Goal: Information Seeking & Learning: Learn about a topic

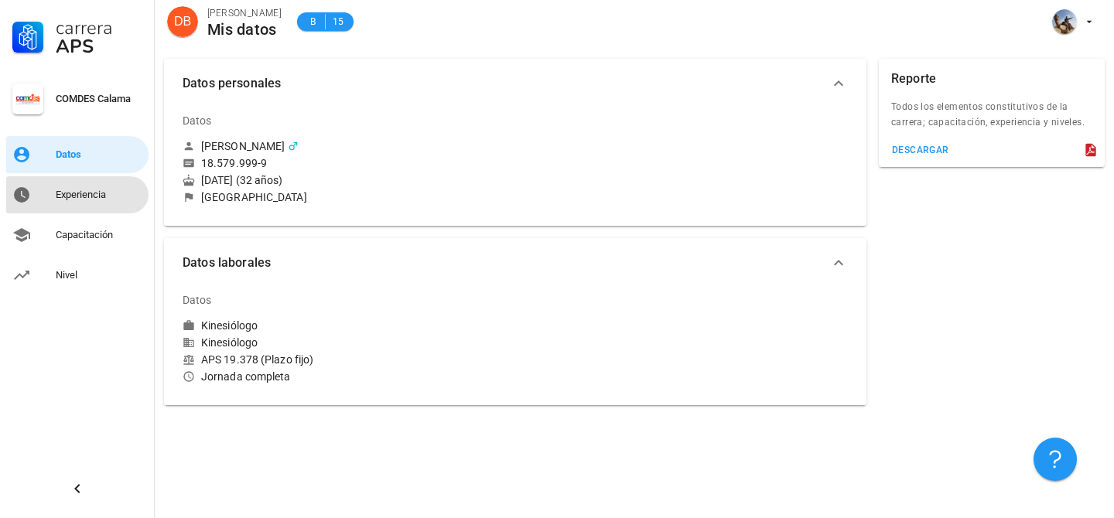
click at [94, 190] on div "Experiencia" at bounding box center [99, 195] width 87 height 12
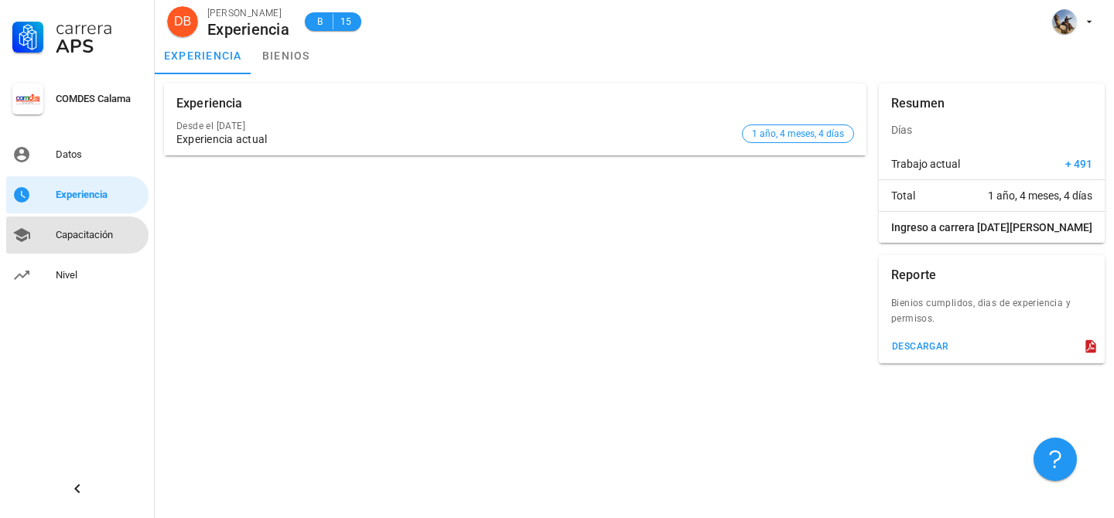
click at [99, 236] on div "Capacitación" at bounding box center [99, 235] width 87 height 12
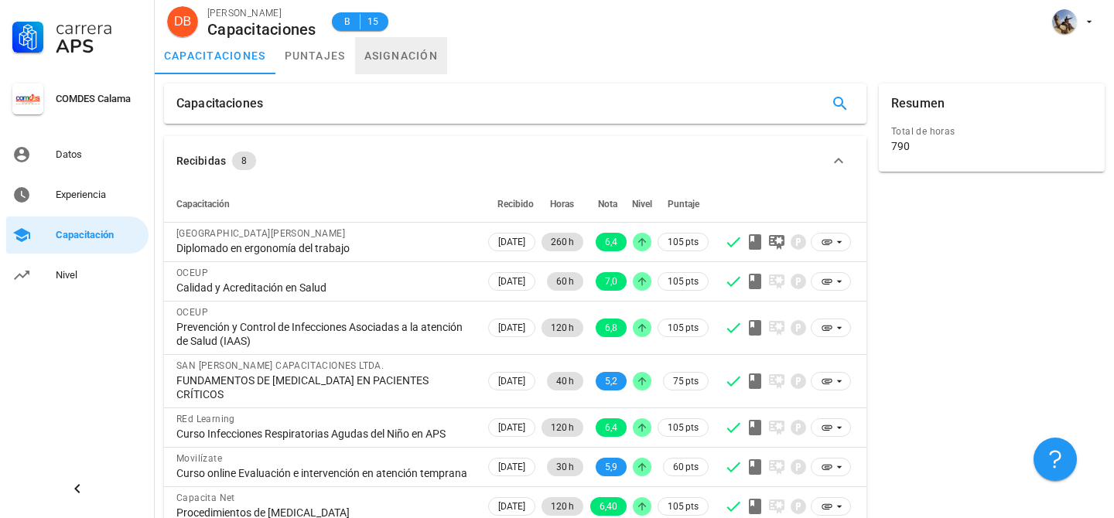
click at [415, 60] on link "asignación" at bounding box center [401, 55] width 93 height 37
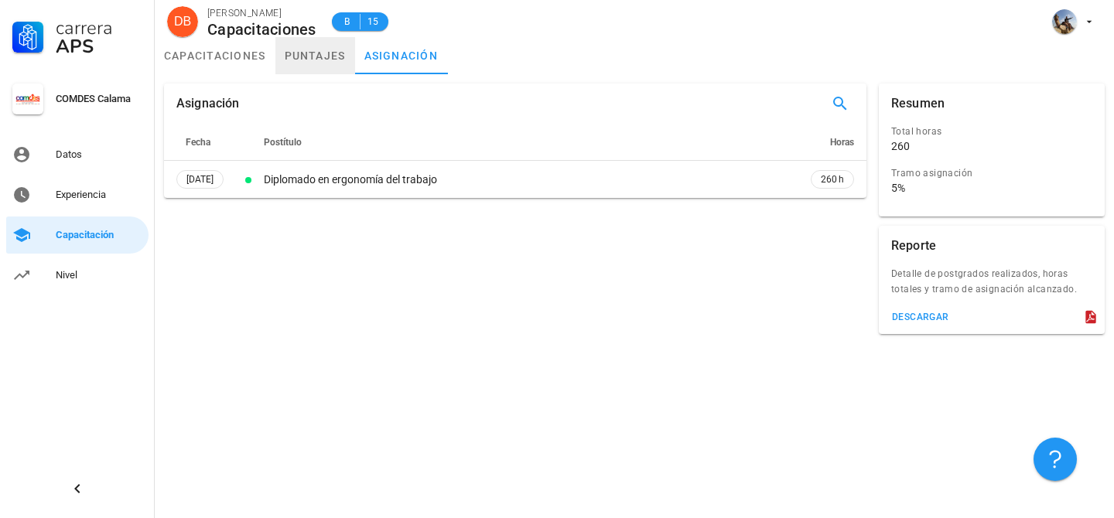
click at [318, 61] on link "puntajes" at bounding box center [315, 55] width 80 height 37
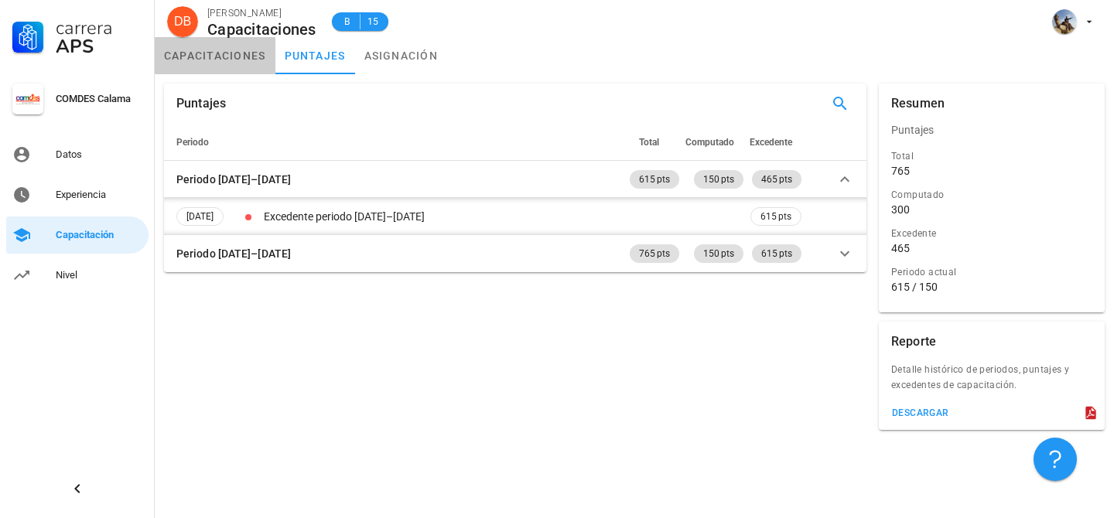
click at [261, 58] on link "capacitaciones" at bounding box center [215, 55] width 121 height 37
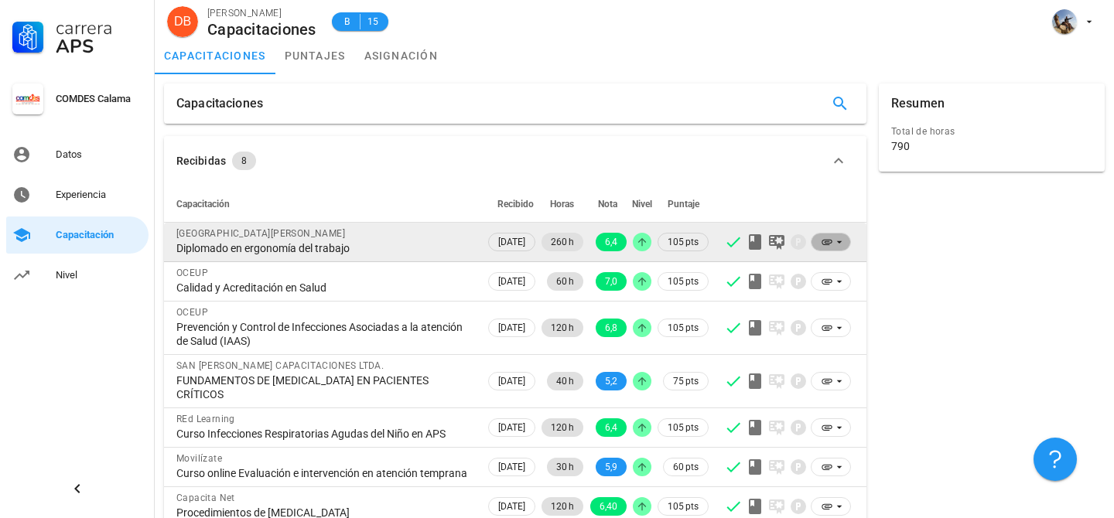
click at [842, 242] on icon at bounding box center [839, 242] width 12 height 12
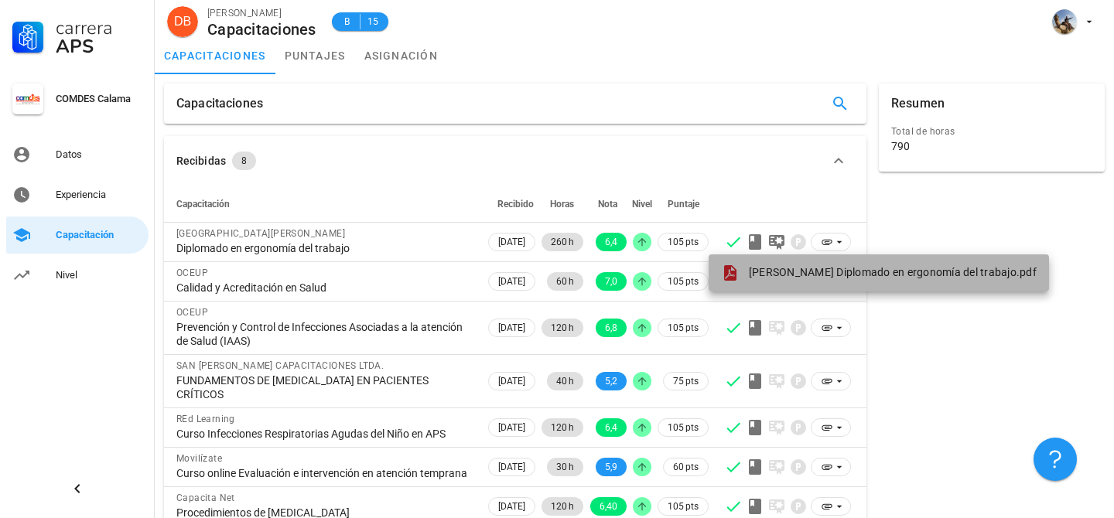
click at [829, 276] on span "DIEGO BALTAZAR SUPANTA Diplomado en ergonomía del trabajo.pdf" at bounding box center [893, 272] width 288 height 12
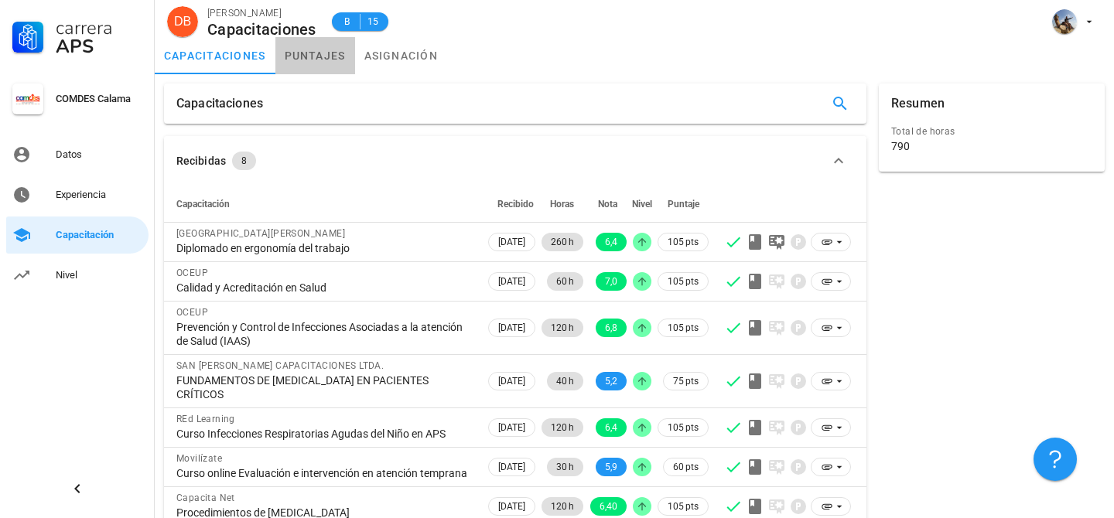
click at [333, 52] on link "puntajes" at bounding box center [315, 55] width 80 height 37
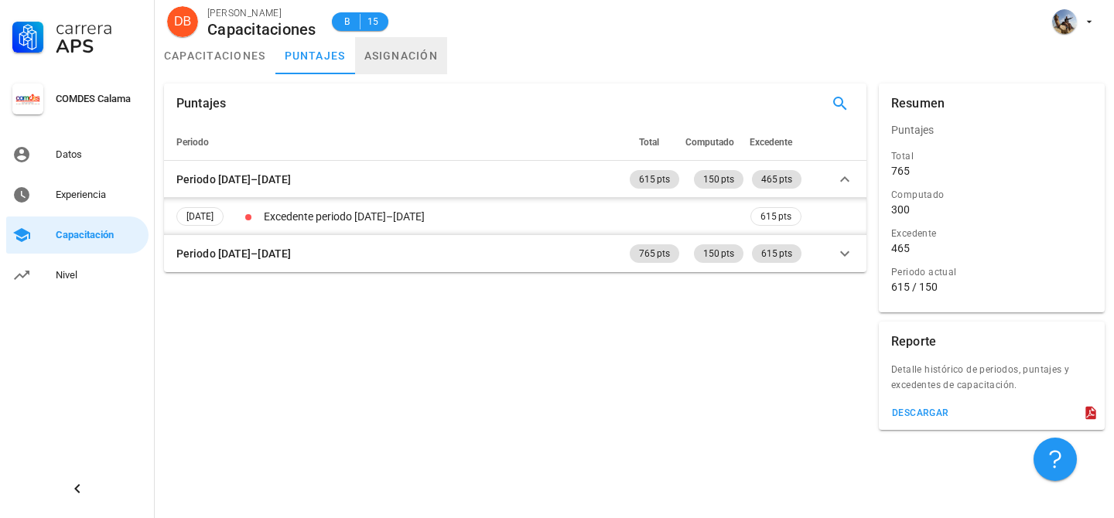
click at [391, 50] on link "asignación" at bounding box center [401, 55] width 93 height 37
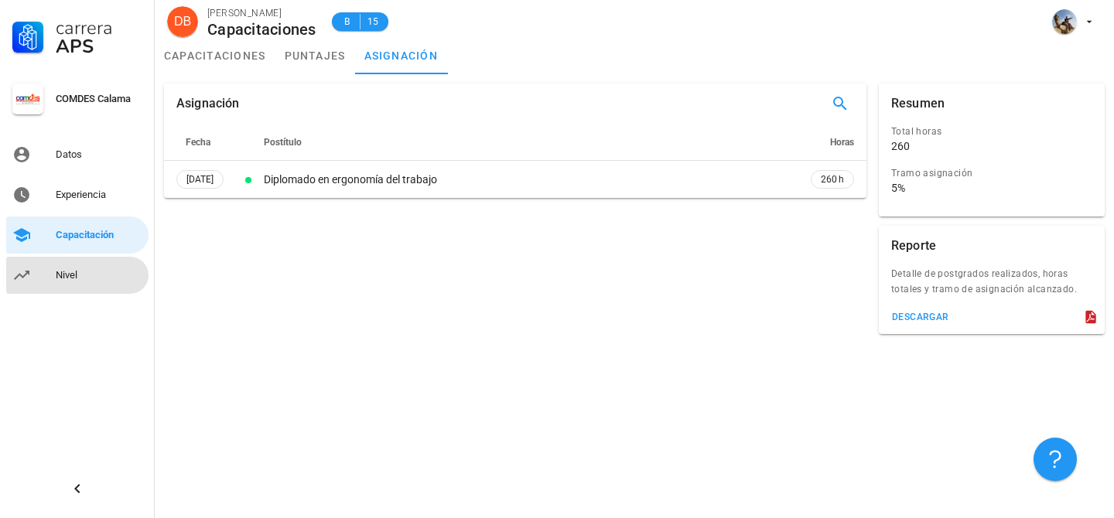
click at [71, 284] on div "Nivel" at bounding box center [99, 275] width 87 height 25
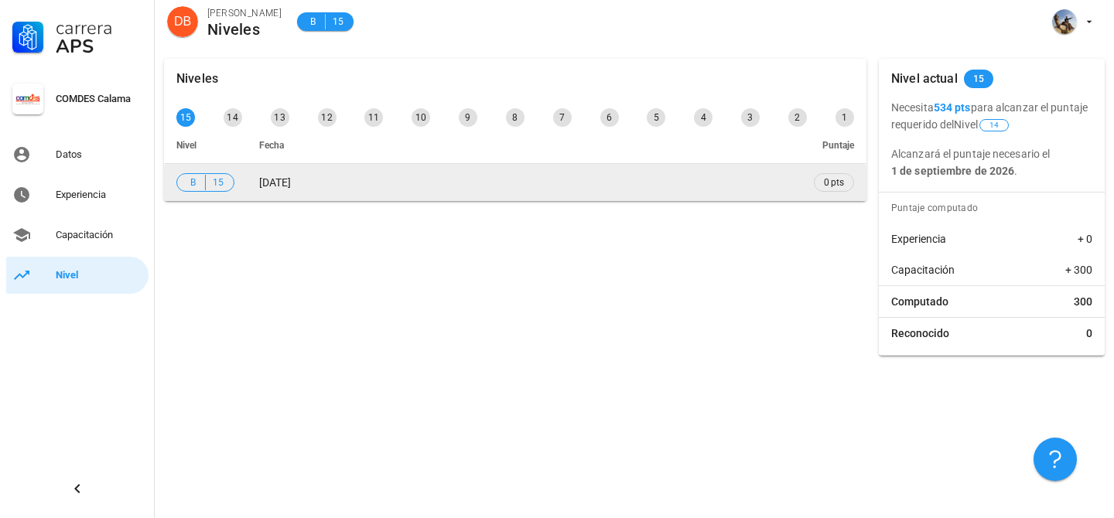
click at [326, 183] on td "01/05/2024" at bounding box center [524, 182] width 555 height 37
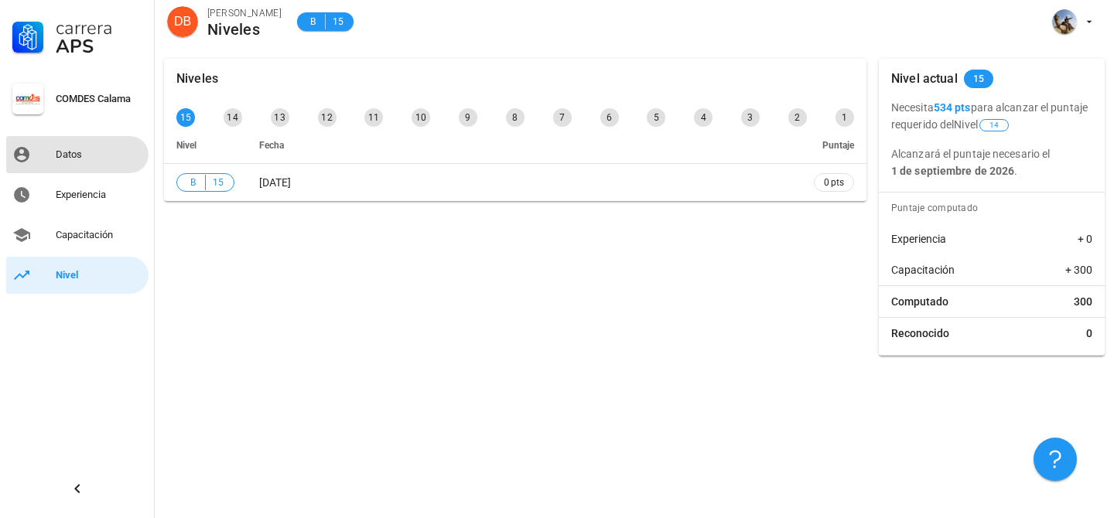
click at [88, 152] on div "Datos" at bounding box center [99, 155] width 87 height 12
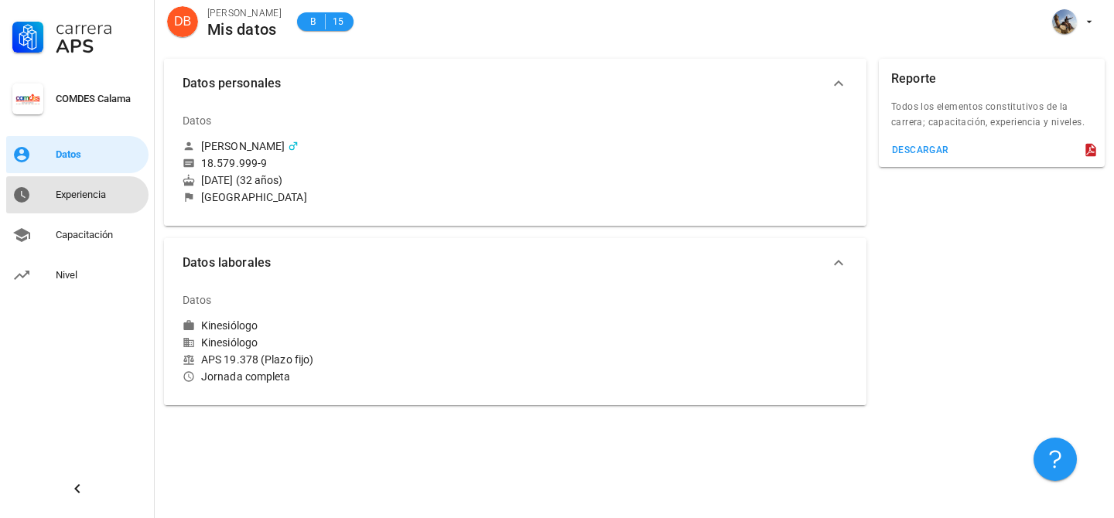
click at [78, 197] on div "Experiencia" at bounding box center [99, 195] width 87 height 12
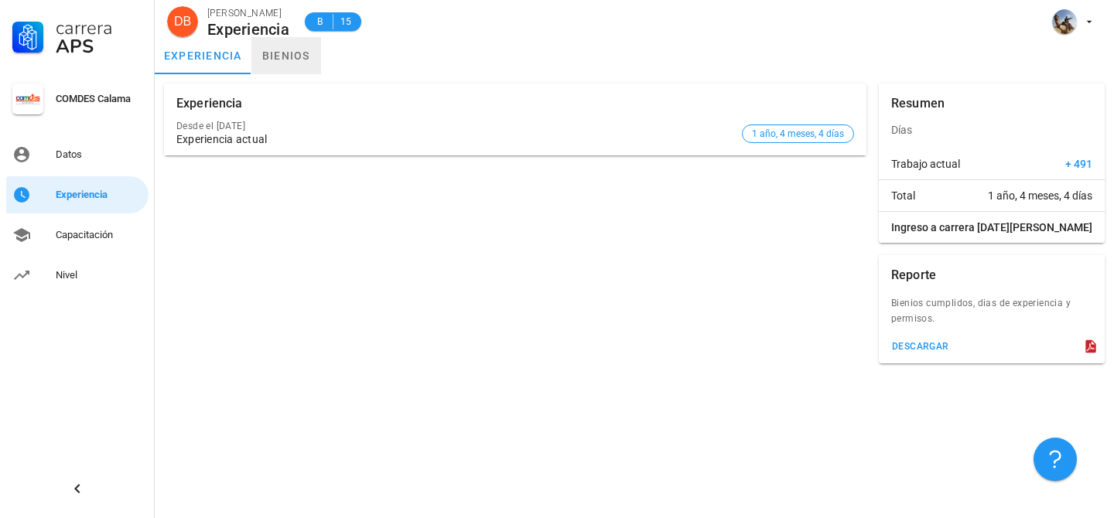
click at [278, 58] on link "bienios" at bounding box center [286, 55] width 70 height 37
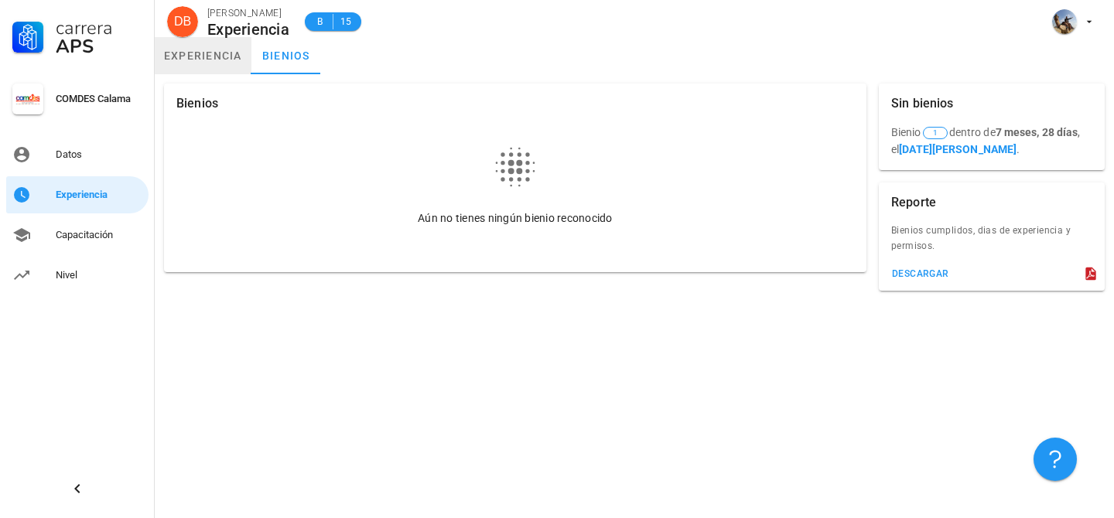
click at [224, 55] on link "experiencia" at bounding box center [203, 55] width 97 height 37
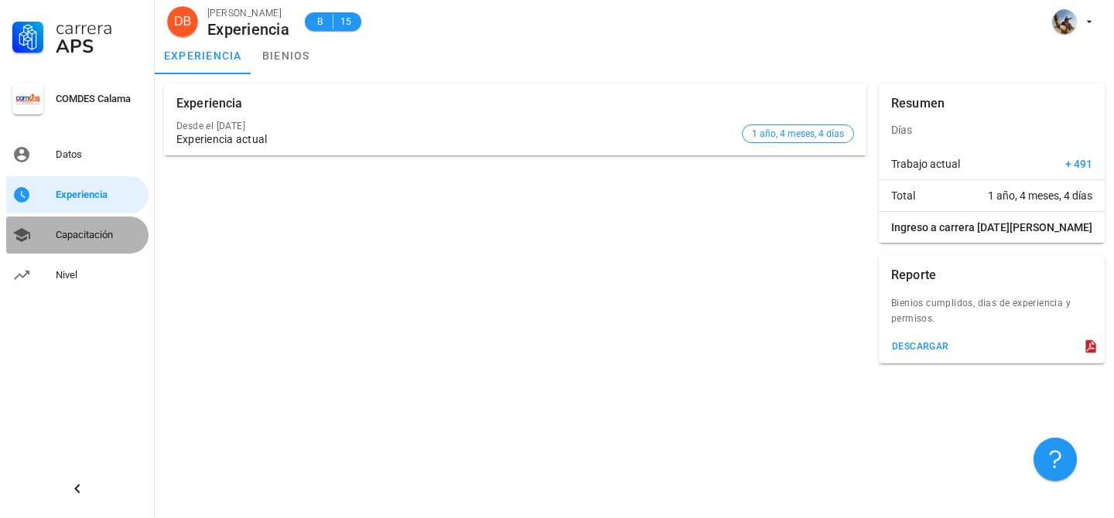
click at [101, 240] on div "Capacitación" at bounding box center [99, 235] width 87 height 12
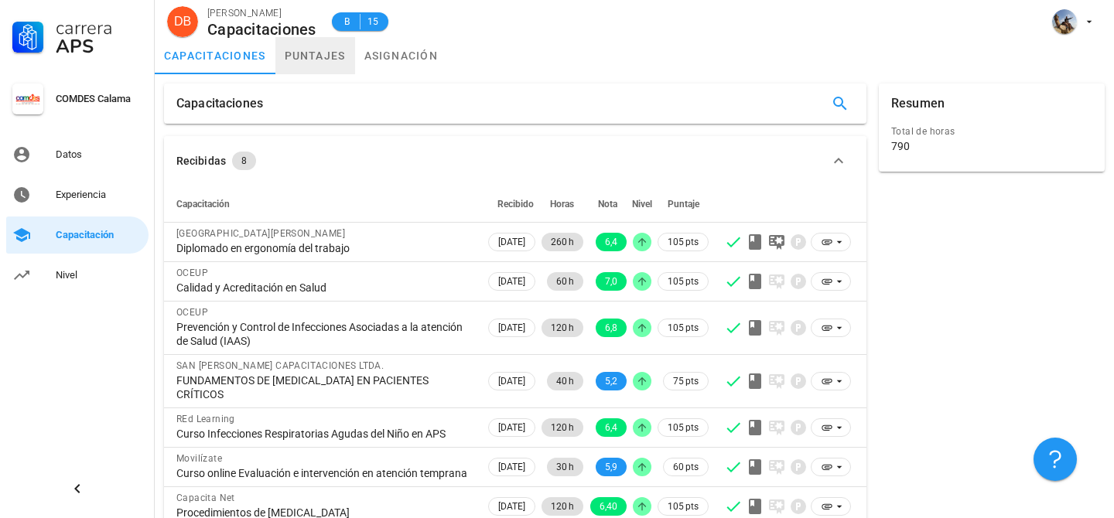
click at [315, 66] on link "puntajes" at bounding box center [315, 55] width 80 height 37
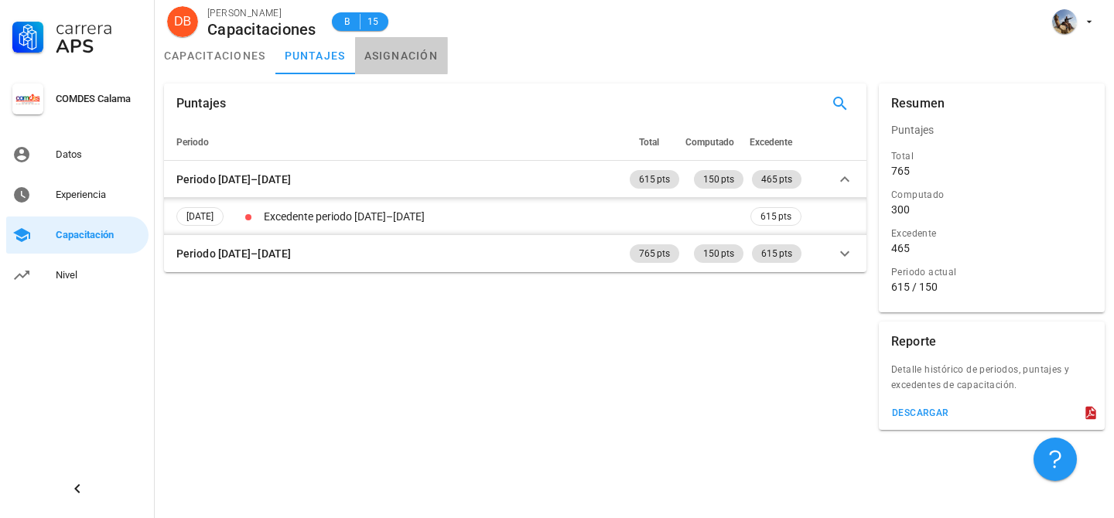
click at [384, 59] on link "asignación" at bounding box center [401, 55] width 93 height 37
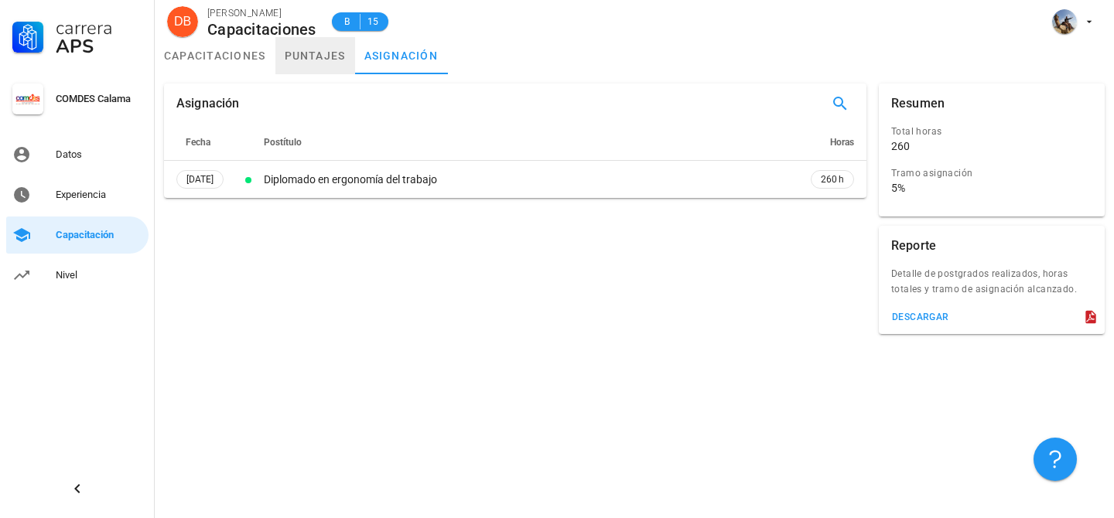
click at [326, 60] on link "puntajes" at bounding box center [315, 55] width 80 height 37
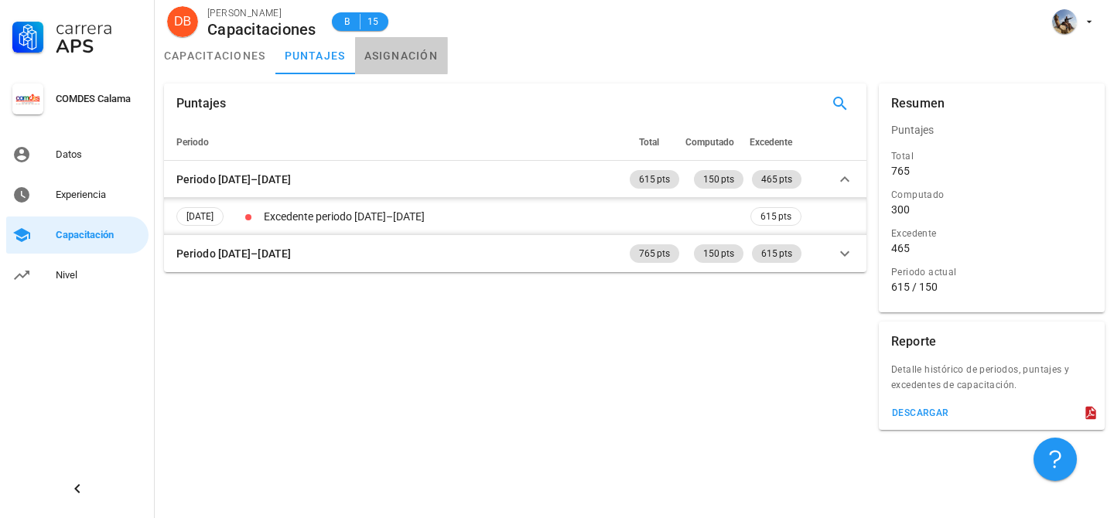
click at [394, 48] on link "asignación" at bounding box center [401, 55] width 93 height 37
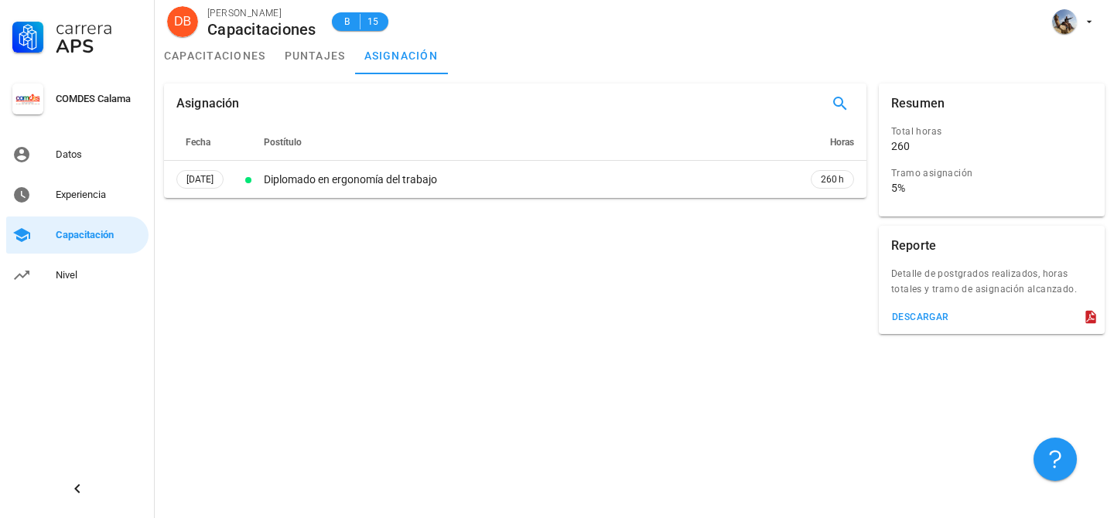
click at [287, 76] on div "Asignación Fecha Postítulo Horas 25/08/2025 Diplomado en ergonomía del trabajo …" at bounding box center [634, 208] width 959 height 269
click at [294, 65] on link "puntajes" at bounding box center [315, 55] width 80 height 37
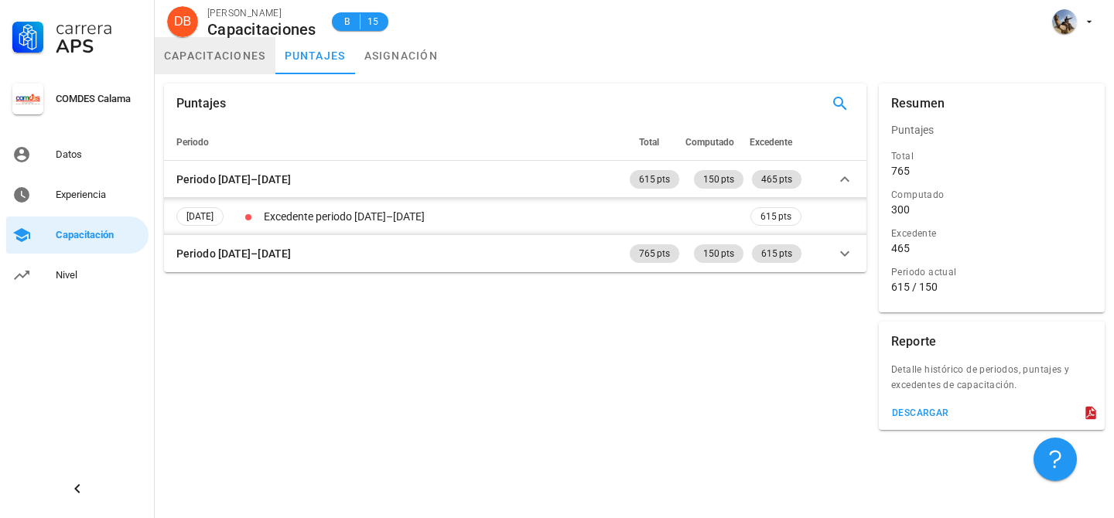
click at [240, 63] on link "capacitaciones" at bounding box center [215, 55] width 121 height 37
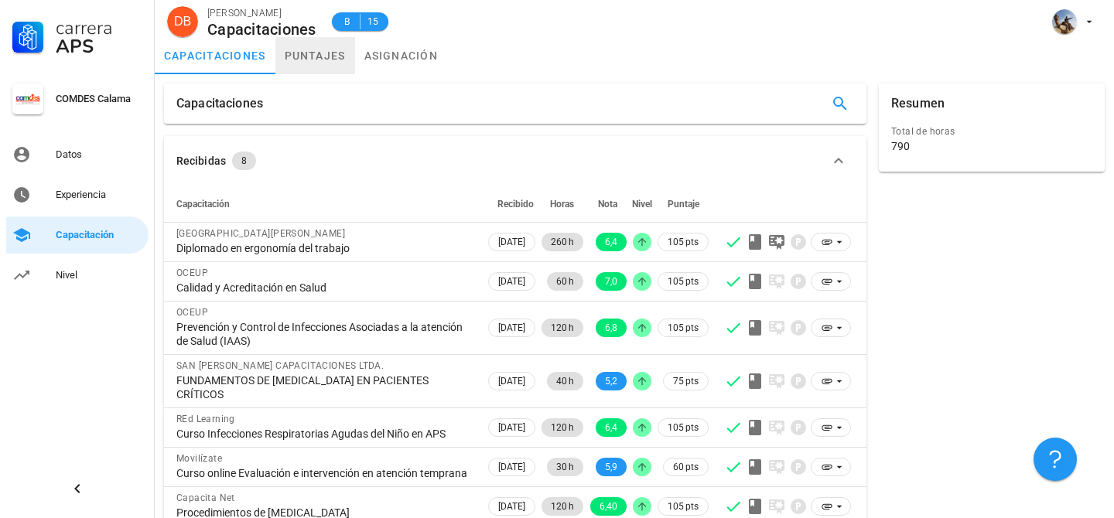
click at [320, 57] on link "puntajes" at bounding box center [315, 55] width 80 height 37
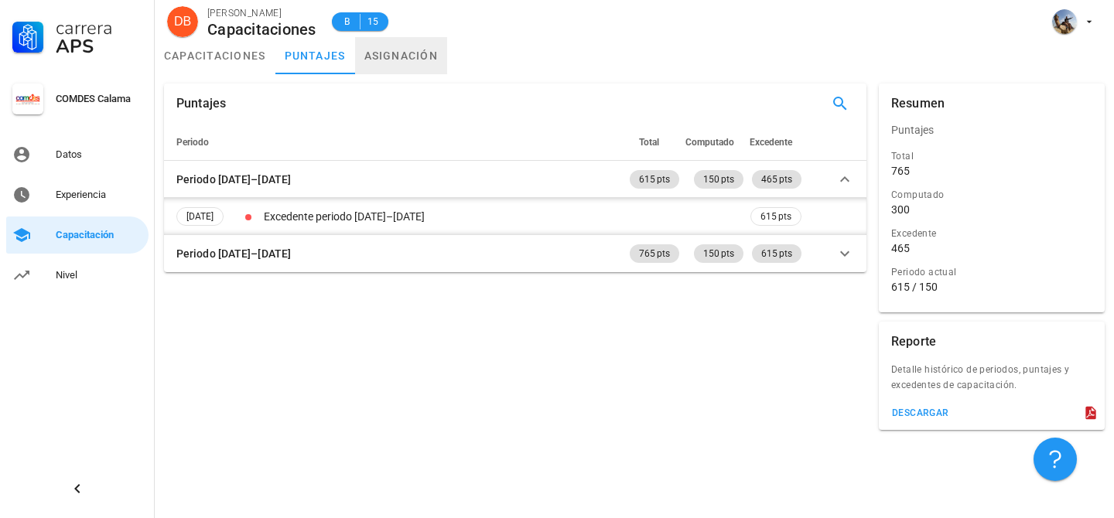
click at [402, 54] on link "asignación" at bounding box center [401, 55] width 93 height 37
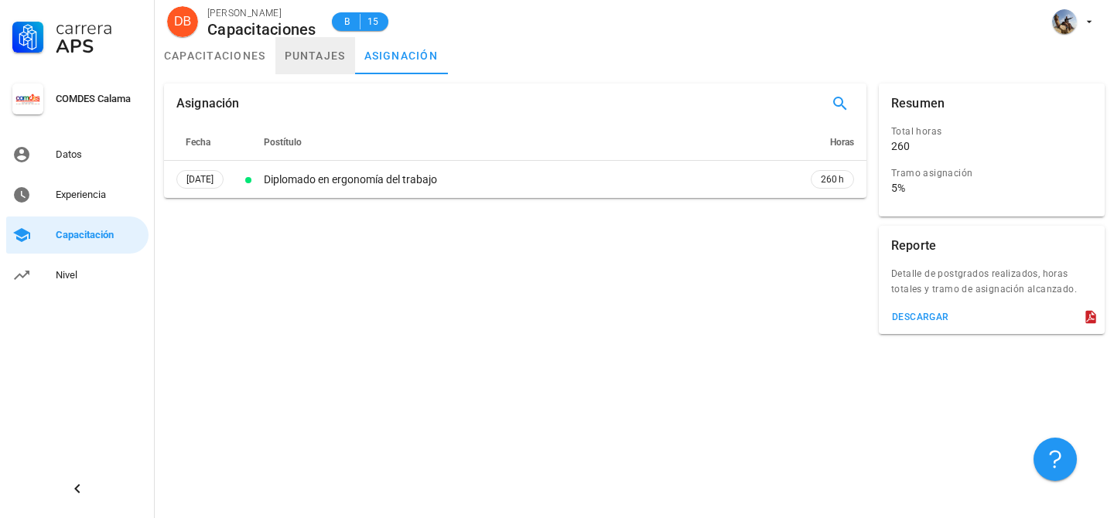
click at [334, 56] on link "puntajes" at bounding box center [315, 55] width 80 height 37
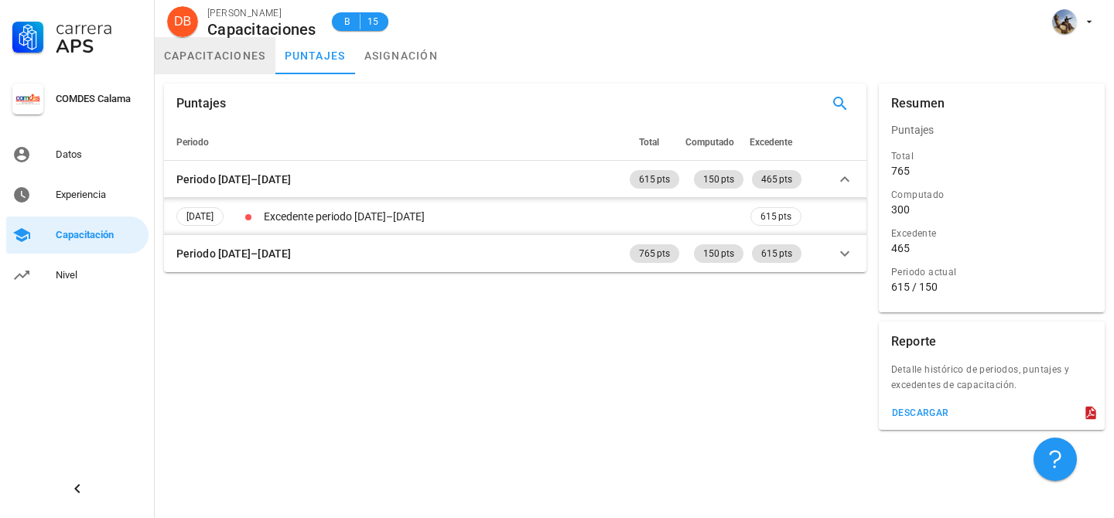
click at [244, 65] on link "capacitaciones" at bounding box center [215, 55] width 121 height 37
